Goal: Task Accomplishment & Management: Manage account settings

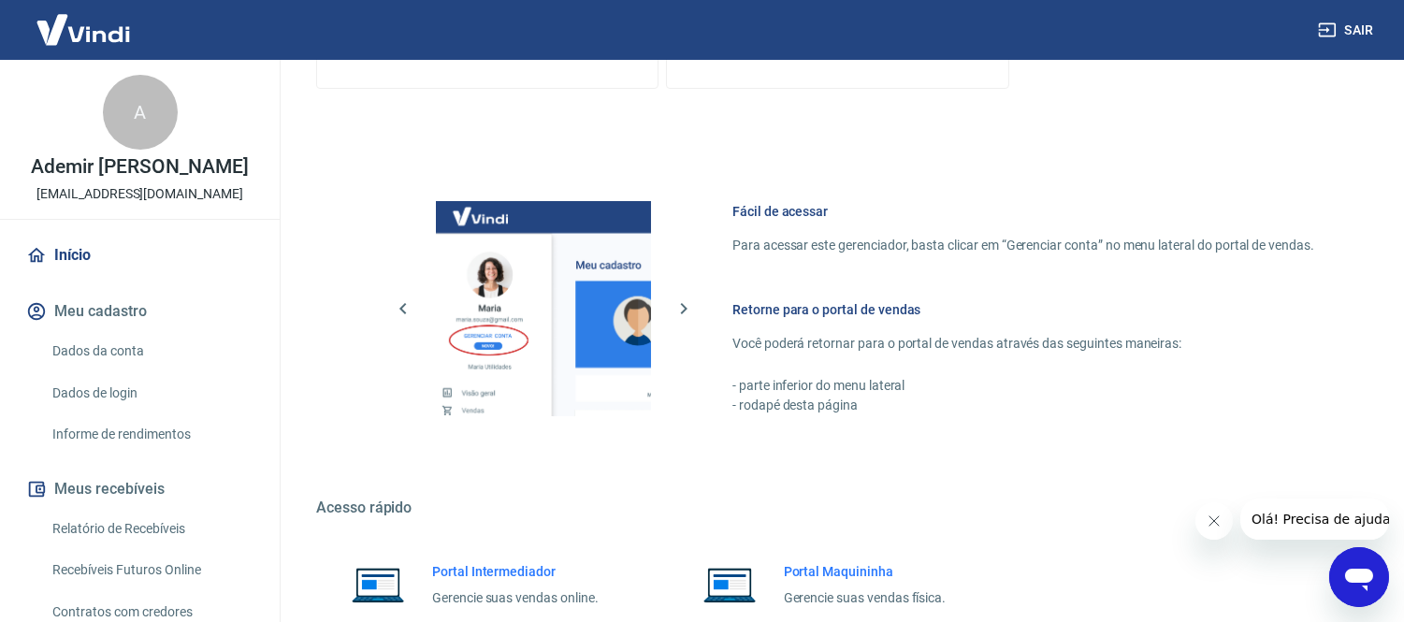
scroll to position [855, 0]
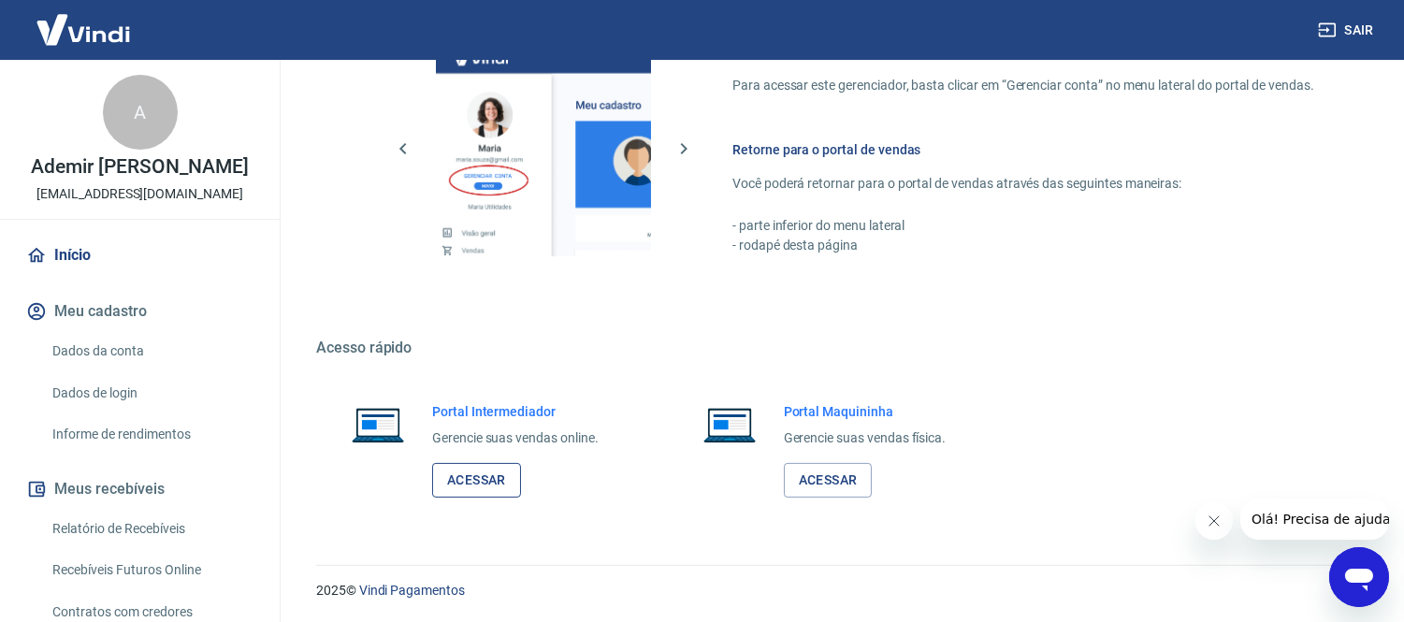
click at [471, 479] on link "Acessar" at bounding box center [476, 480] width 89 height 35
